Goal: Task Accomplishment & Management: Manage account settings

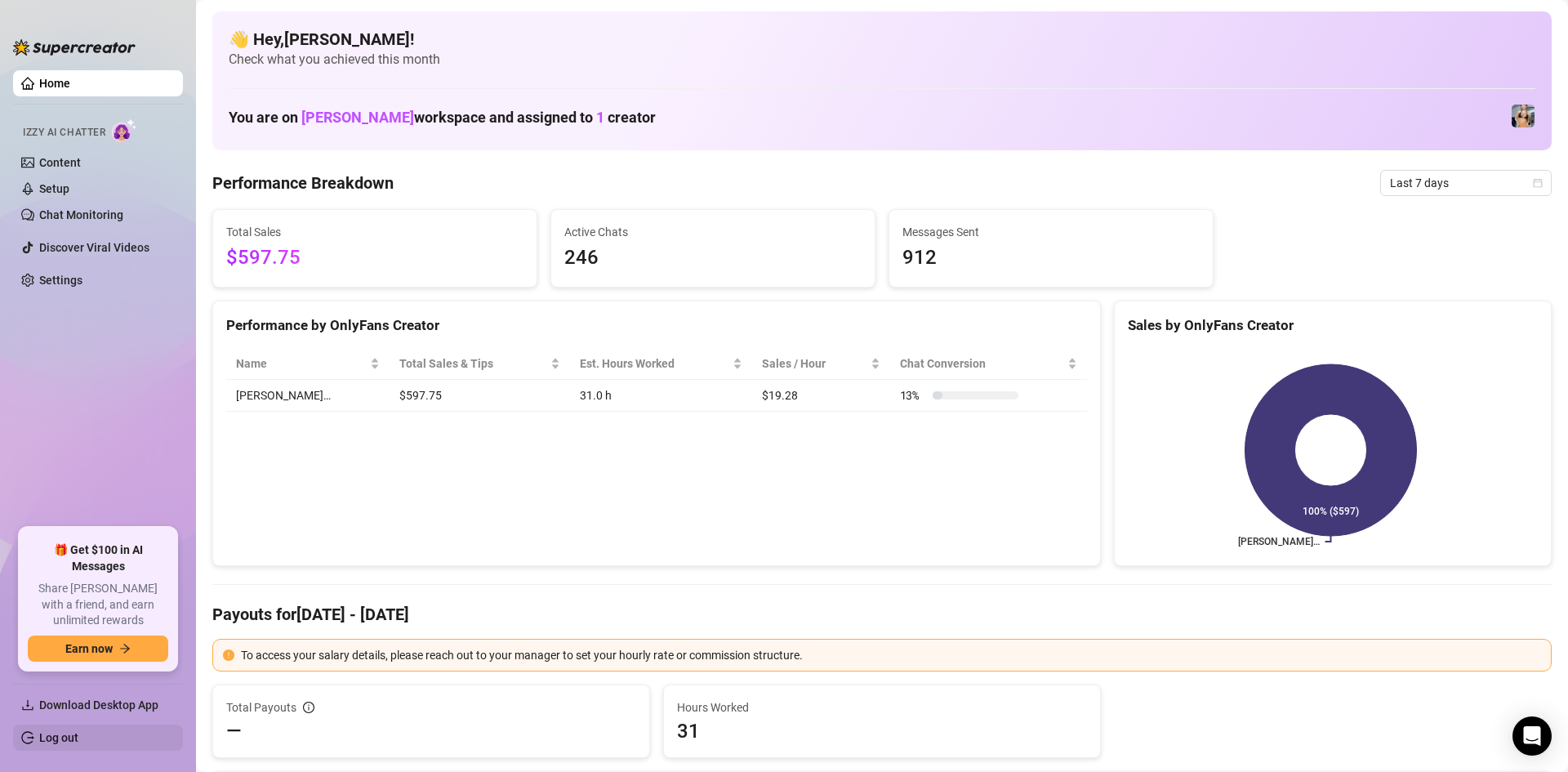
click at [53, 739] on link "Log out" at bounding box center [58, 738] width 39 height 13
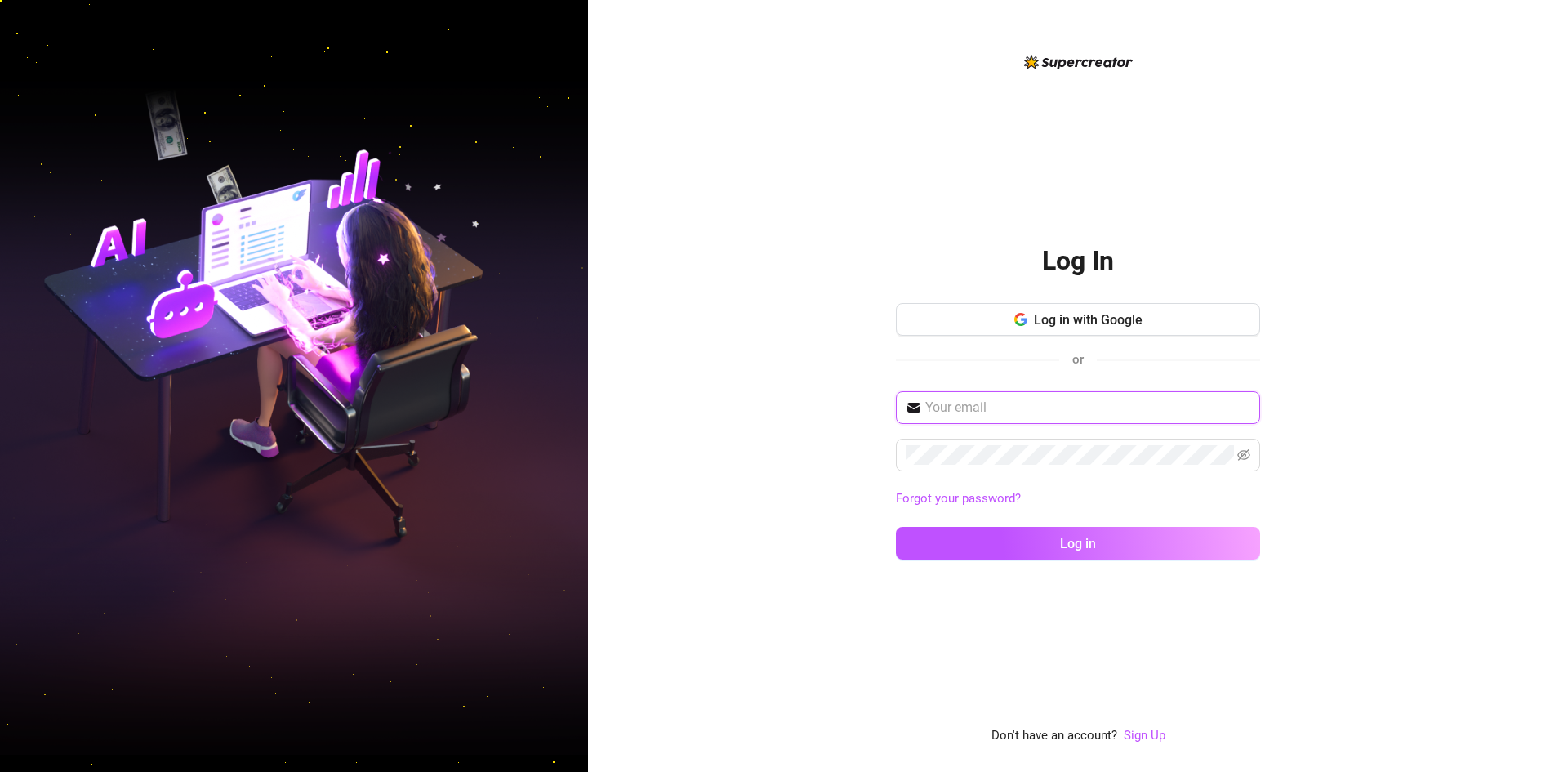
click at [978, 405] on input "text" at bounding box center [1087, 408] width 325 height 20
type input "[EMAIL_ADDRESS][DOMAIN_NAME]"
click at [896, 527] on button "Log in" at bounding box center [1078, 543] width 364 height 32
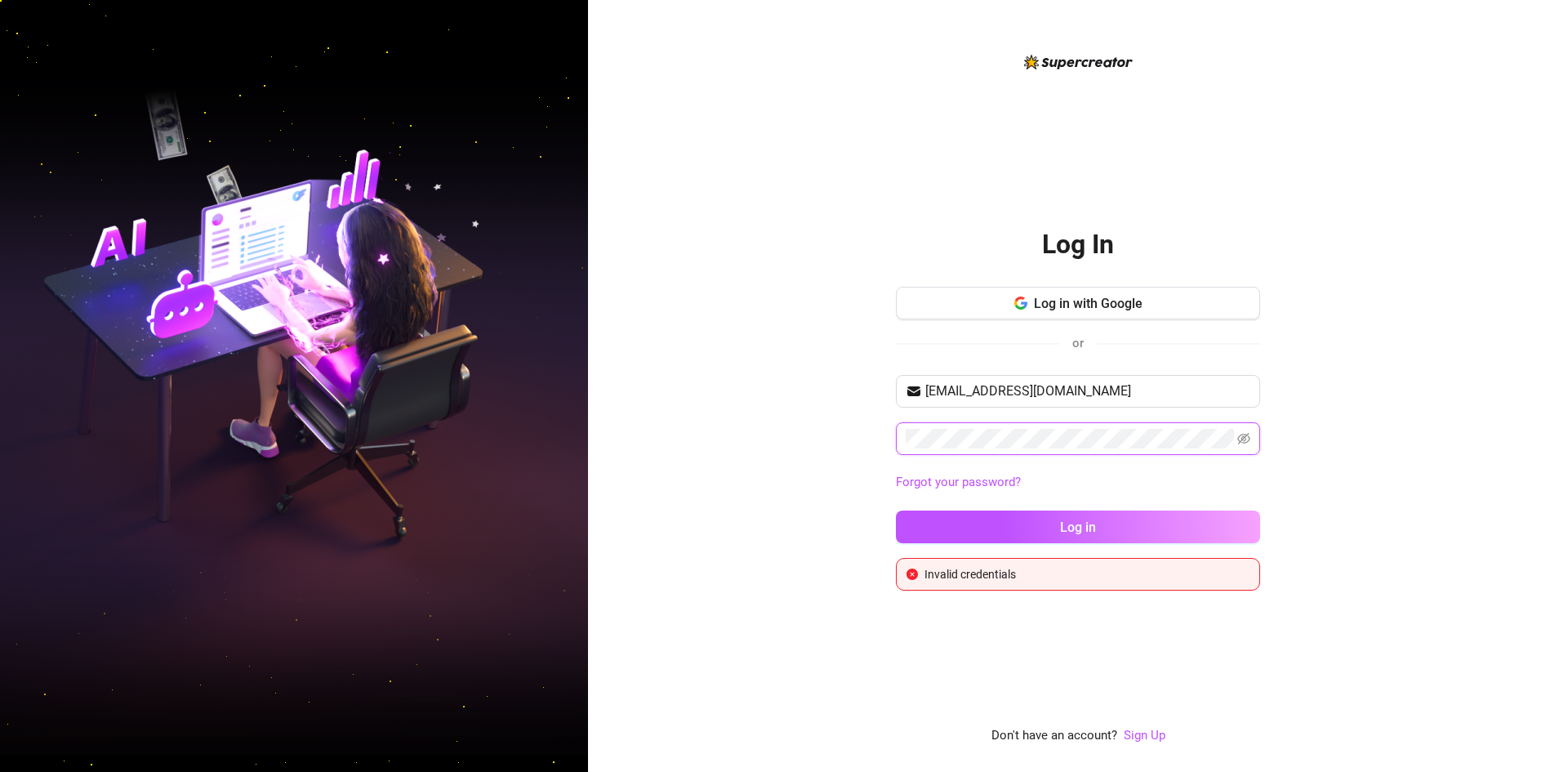
click at [896, 511] on button "Log in" at bounding box center [1078, 527] width 364 height 32
